Goal: Transaction & Acquisition: Purchase product/service

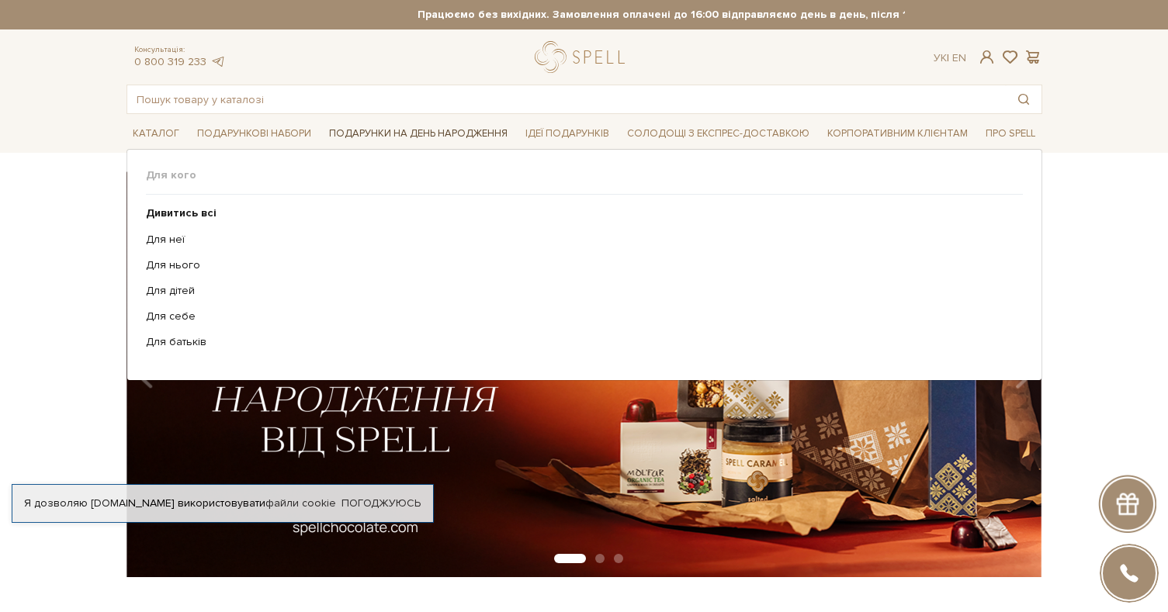
click at [404, 137] on span "Подарунки на День народження" at bounding box center [418, 134] width 191 height 24
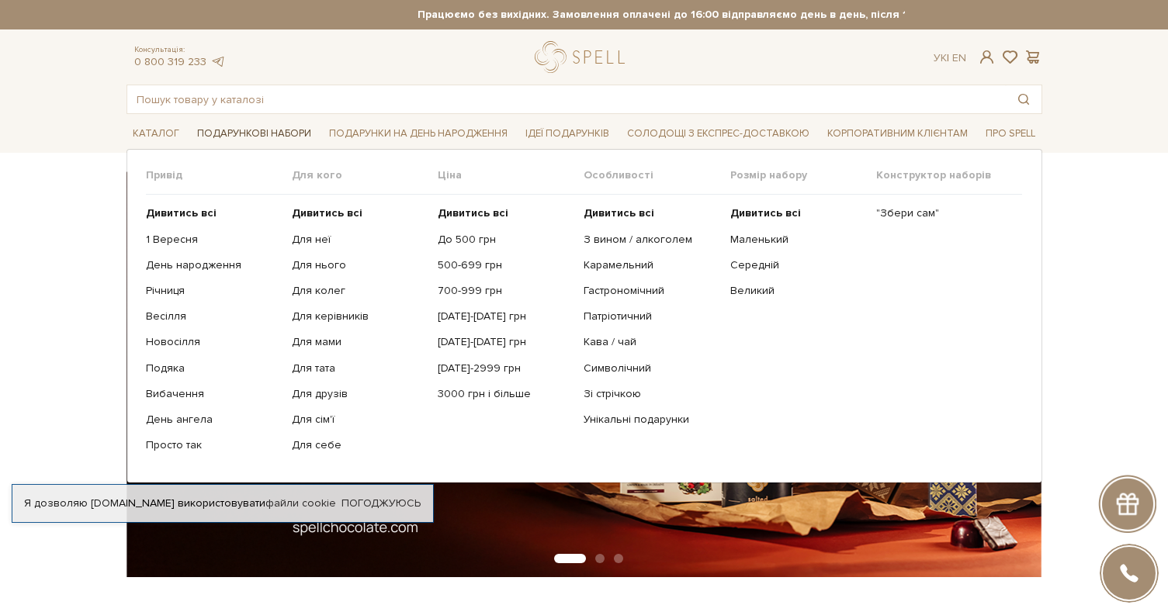
click at [268, 136] on span "Подарункові набори" at bounding box center [254, 134] width 127 height 24
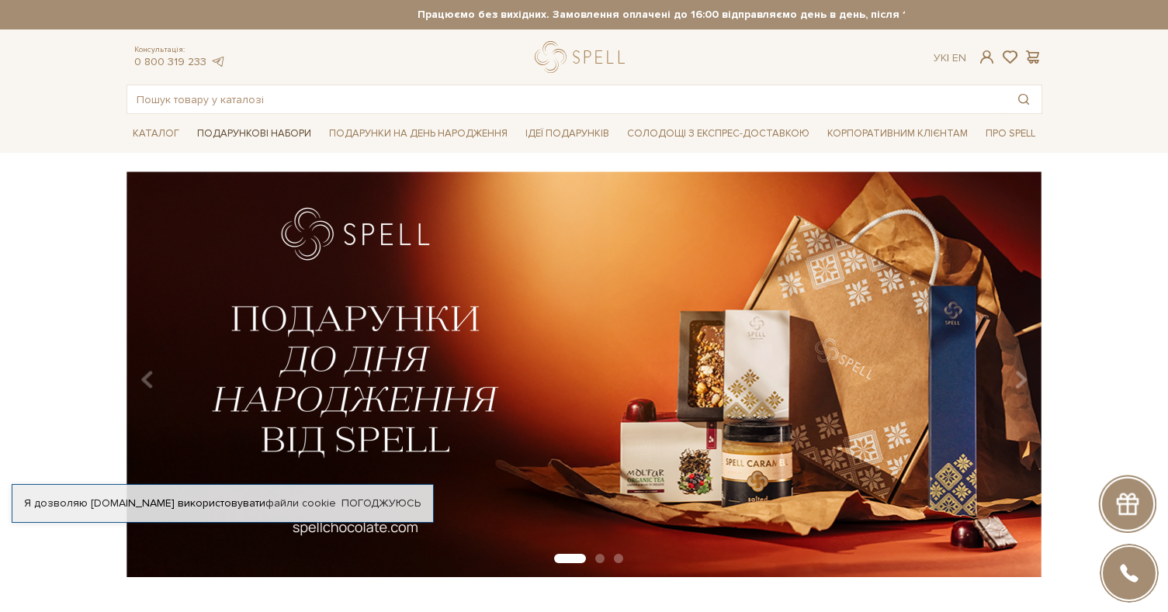
click at [269, 131] on span "Подарункові набори" at bounding box center [254, 134] width 127 height 24
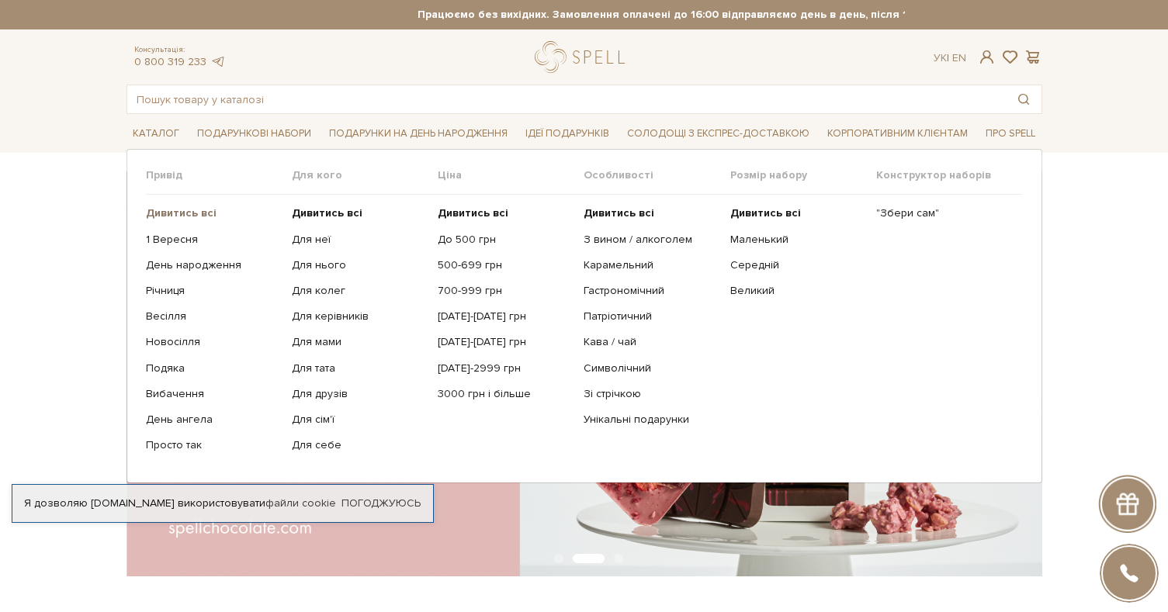
click at [206, 217] on b "Дивитись всі" at bounding box center [181, 212] width 71 height 13
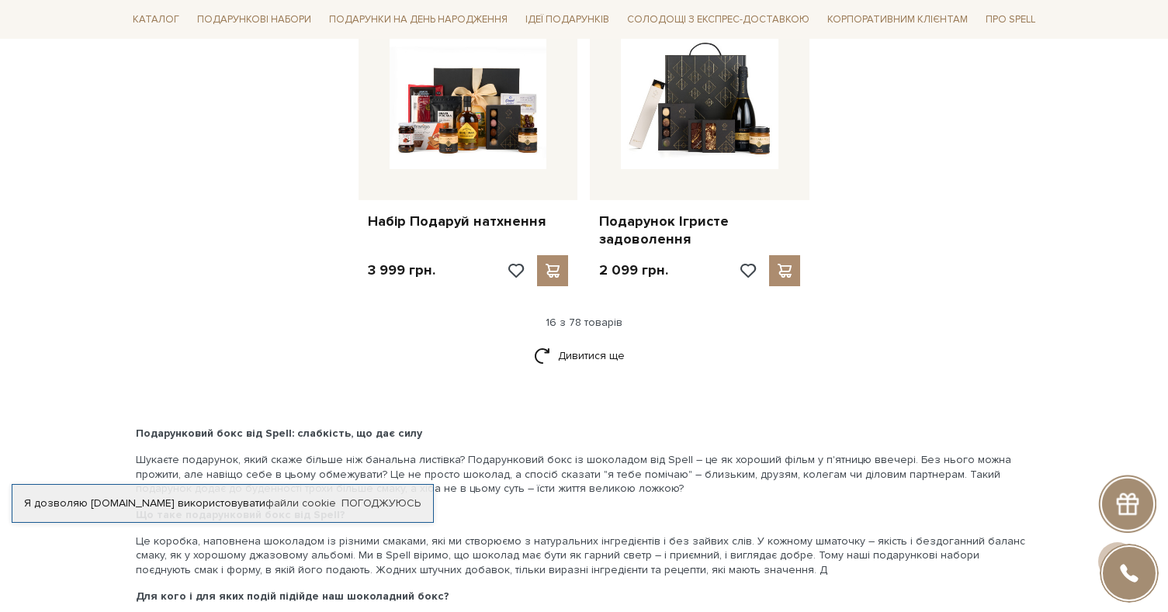
scroll to position [1990, 0]
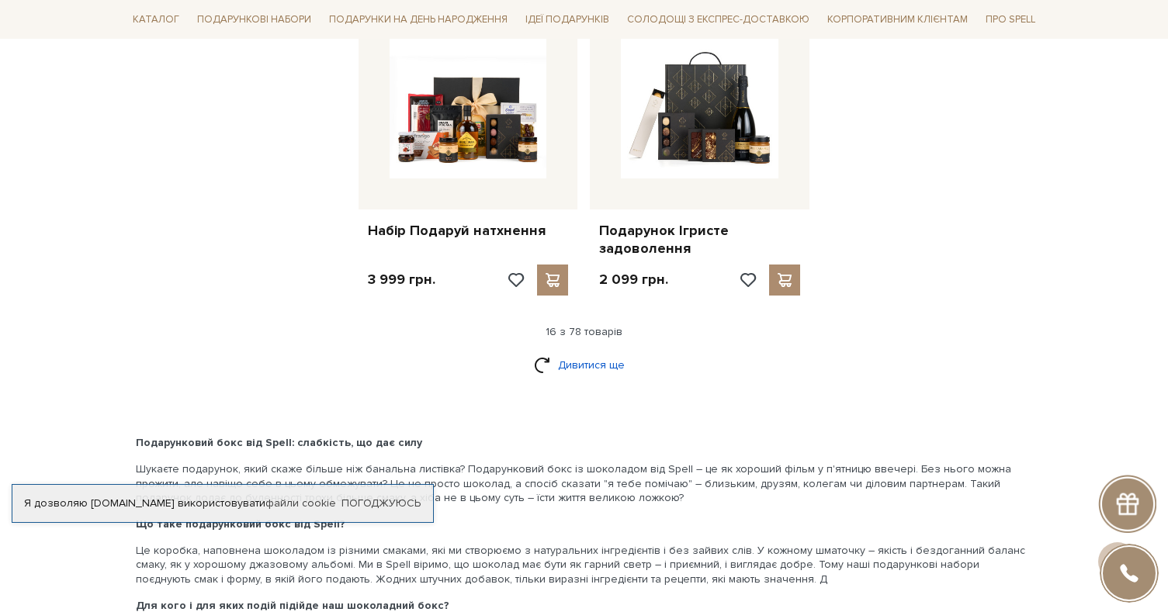
click at [602, 373] on link "Дивитися ще" at bounding box center [584, 365] width 101 height 27
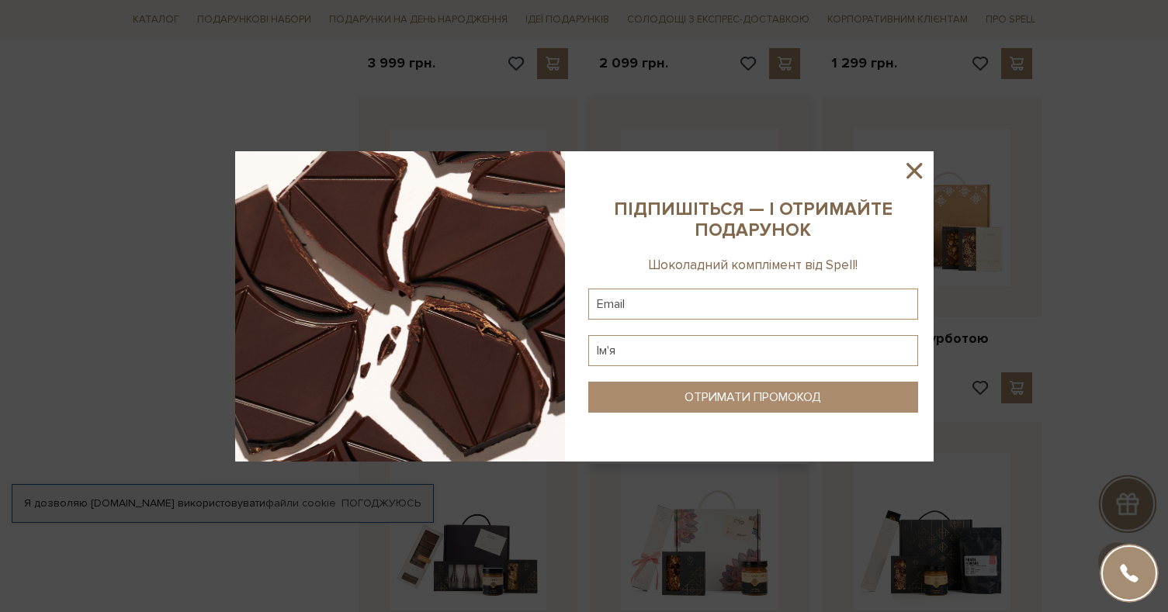
scroll to position [2208, 0]
click at [925, 174] on icon at bounding box center [914, 171] width 26 height 26
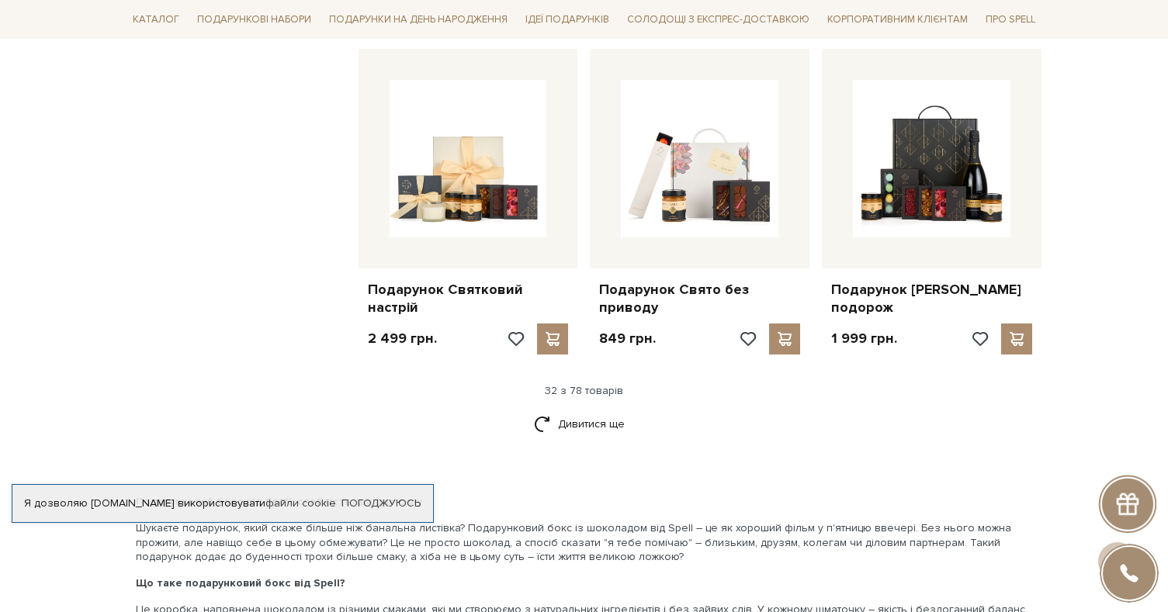
scroll to position [3553, 0]
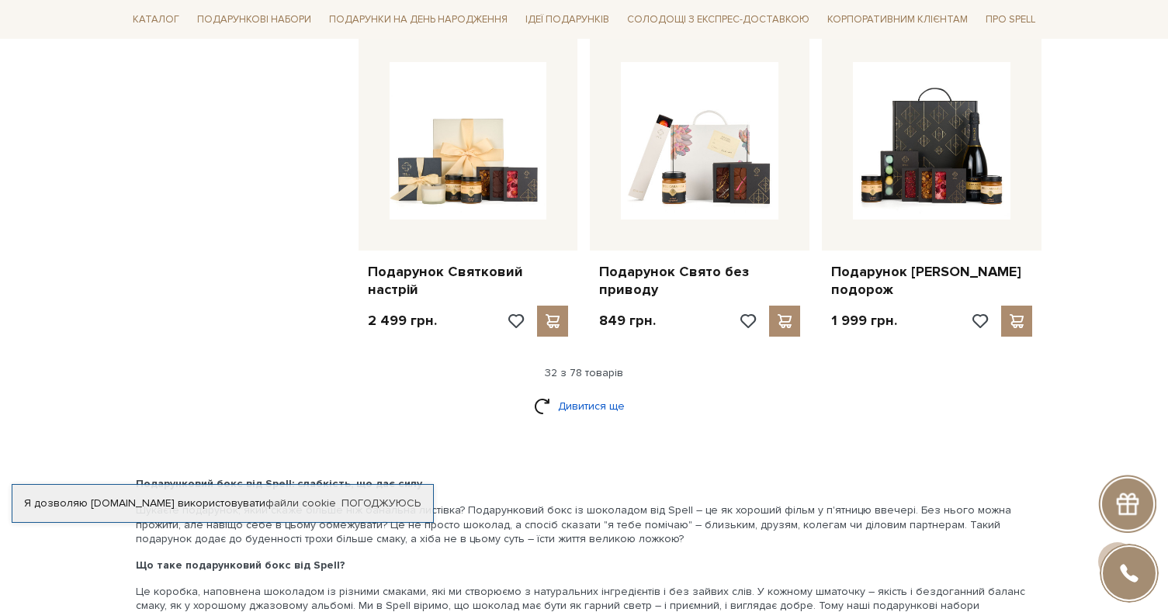
click at [578, 420] on link "Дивитися ще" at bounding box center [584, 406] width 101 height 27
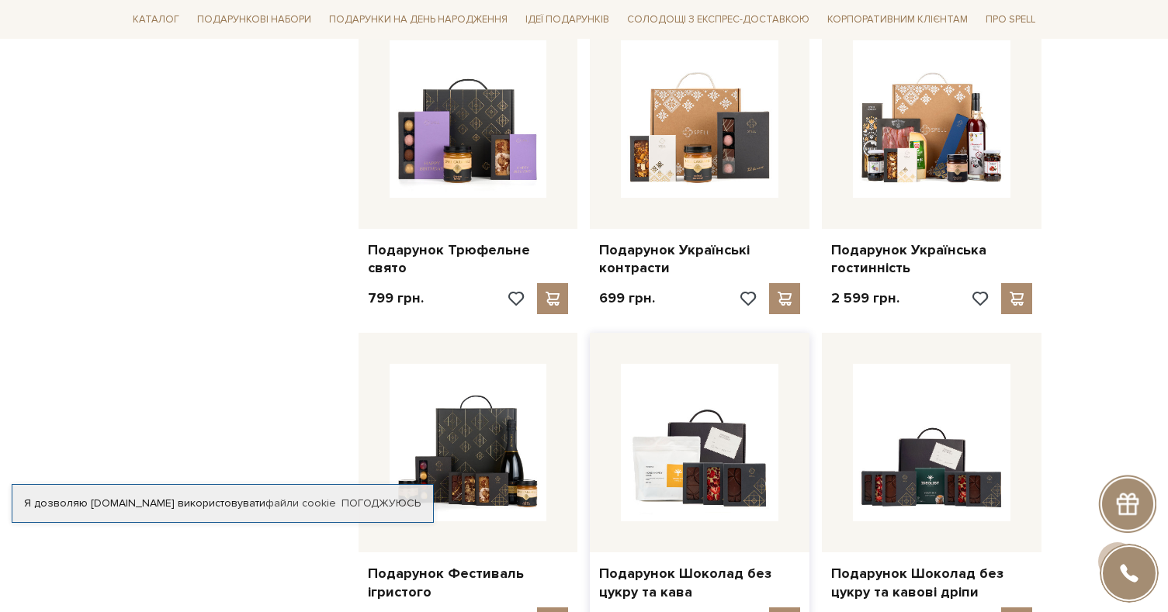
scroll to position [4250, 0]
